Goal: Transaction & Acquisition: Purchase product/service

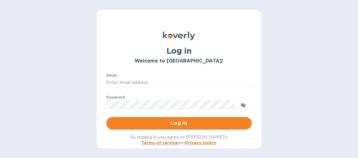
type input "[PERSON_NAME][EMAIL_ADDRESS][DOMAIN_NAME]"
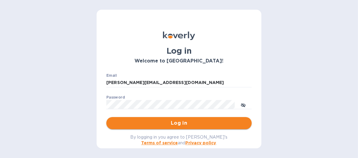
click at [188, 121] on span "Log in" at bounding box center [179, 122] width 136 height 7
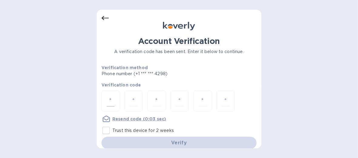
click at [107, 99] on input "number" at bounding box center [111, 100] width 8 height 11
type input "6"
type input "9"
type input "1"
type input "5"
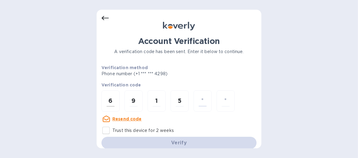
type input "2"
type input "0"
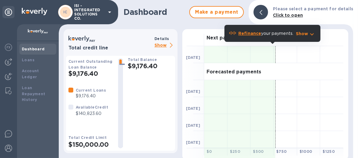
click at [34, 50] on b "Dashboard" at bounding box center [33, 49] width 23 height 5
click at [162, 45] on p "Show" at bounding box center [164, 46] width 21 height 8
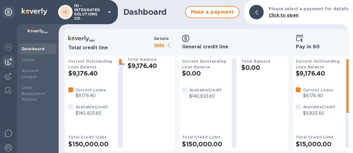
click at [8, 63] on img at bounding box center [8, 61] width 7 height 7
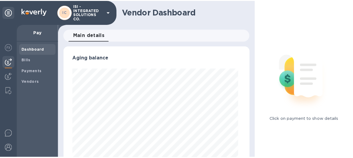
scroll to position [131, 186]
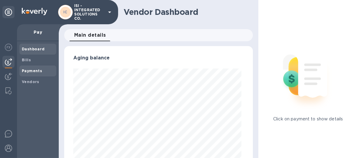
click at [30, 70] on b "Payments" at bounding box center [32, 70] width 20 height 5
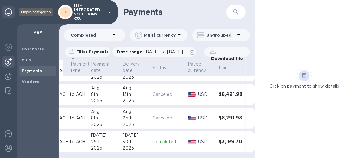
click at [7, 12] on icon at bounding box center [8, 11] width 7 height 7
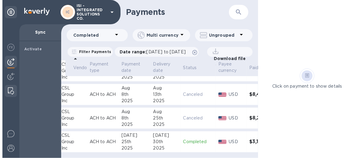
scroll to position [91, 44]
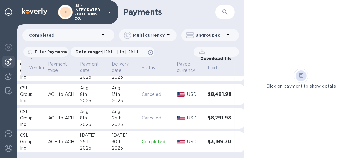
click at [68, 132] on td "ACH to ACH" at bounding box center [62, 141] width 32 height 21
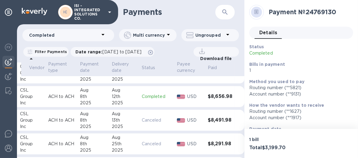
scroll to position [30, 44]
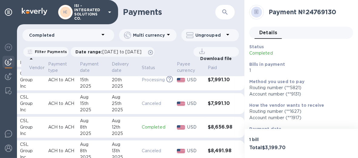
click at [146, 129] on p "Completed" at bounding box center [157, 127] width 30 height 6
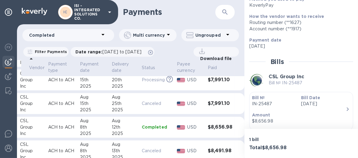
scroll to position [74, 0]
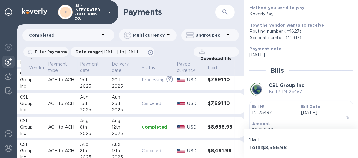
click at [139, 81] on td "Processing This payment is under compliance review, which may take up to 3 busi…" at bounding box center [156, 79] width 35 height 21
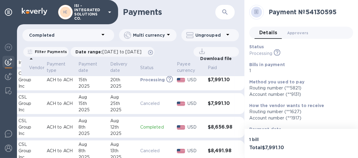
click at [126, 128] on div "12th" at bounding box center [122, 127] width 25 height 6
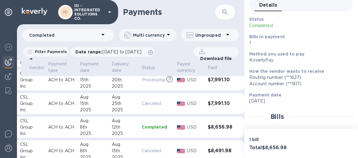
scroll to position [26, 0]
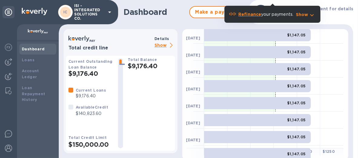
scroll to position [170, 0]
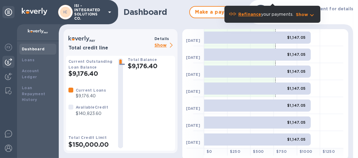
click at [10, 59] on img at bounding box center [8, 61] width 7 height 7
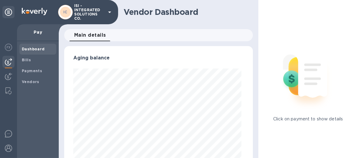
scroll to position [131, 186]
click at [8, 75] on img at bounding box center [8, 76] width 7 height 7
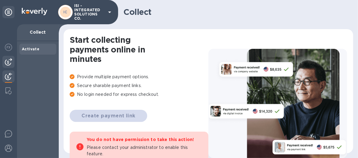
click at [8, 63] on img at bounding box center [8, 61] width 7 height 7
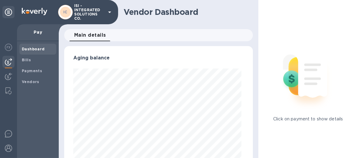
scroll to position [131, 186]
click at [27, 61] on b "Bills" at bounding box center [26, 60] width 9 height 5
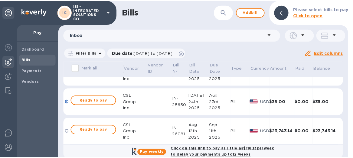
scroll to position [27, 0]
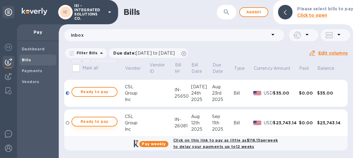
click at [99, 124] on span "Ready to pay" at bounding box center [94, 121] width 35 height 7
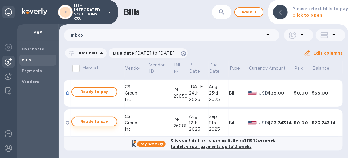
click at [94, 123] on span "Ready to pay" at bounding box center [94, 121] width 35 height 7
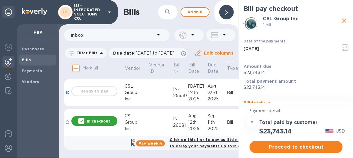
scroll to position [0, 0]
click at [343, 47] on icon "button" at bounding box center [345, 47] width 7 height 7
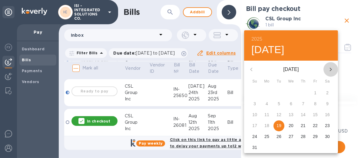
click at [329, 69] on icon "button" at bounding box center [330, 69] width 7 height 7
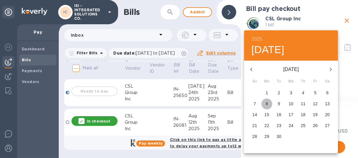
click at [268, 103] on p "8" at bounding box center [267, 104] width 2 height 6
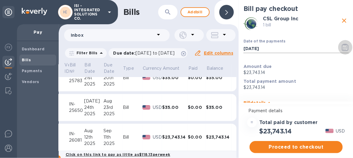
click at [342, 44] on icon "button" at bounding box center [345, 47] width 7 height 7
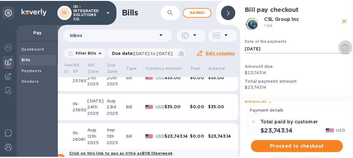
scroll to position [13, 104]
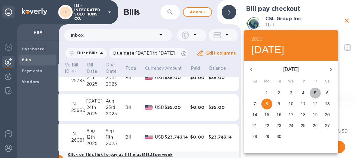
click at [313, 94] on span "5" at bounding box center [315, 93] width 11 height 6
type input "09/05/2025"
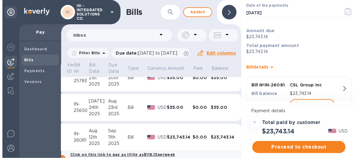
scroll to position [59, 0]
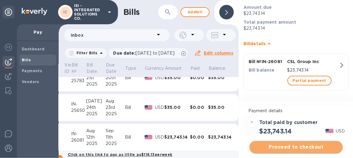
click at [290, 146] on span "Proceed to checkout" at bounding box center [297, 146] width 84 height 7
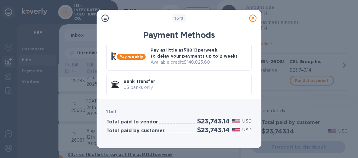
scroll to position [10, 0]
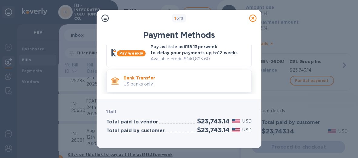
click at [134, 79] on p "Bank Transfer" at bounding box center [185, 78] width 123 height 6
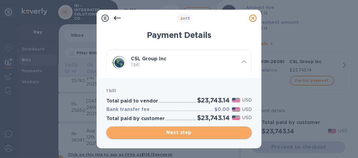
click at [181, 131] on span "Next step" at bounding box center [179, 132] width 136 height 7
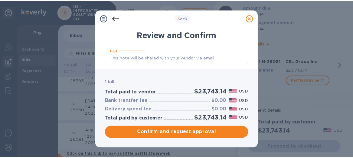
scroll to position [39, 0]
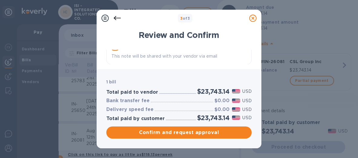
click at [252, 17] on icon at bounding box center [252, 18] width 7 height 7
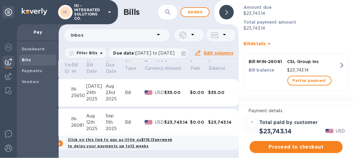
scroll to position [4, 0]
